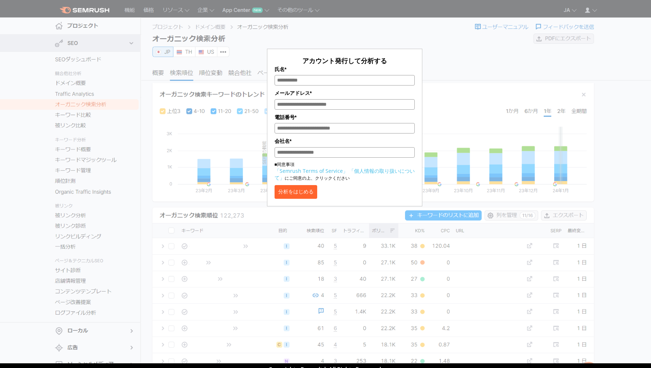
click at [332, 86] on input "氏名*" at bounding box center [345, 80] width 140 height 10
click at [249, 98] on div "アカウント発行して分析する 氏名* メールアドレス* 電話番号* 会社名* ■同意事項 「Semrush Terms of Service」 「個人情報の取り…" at bounding box center [344, 108] width 361 height 198
click at [494, 61] on div "アカウント発行して分析する 氏名* メールアドレス* 電話番号* 会社名* ■同意事項 「Semrush Terms of Service」 「個人情報の取り…" at bounding box center [344, 108] width 361 height 198
